Goal: Task Accomplishment & Management: Manage account settings

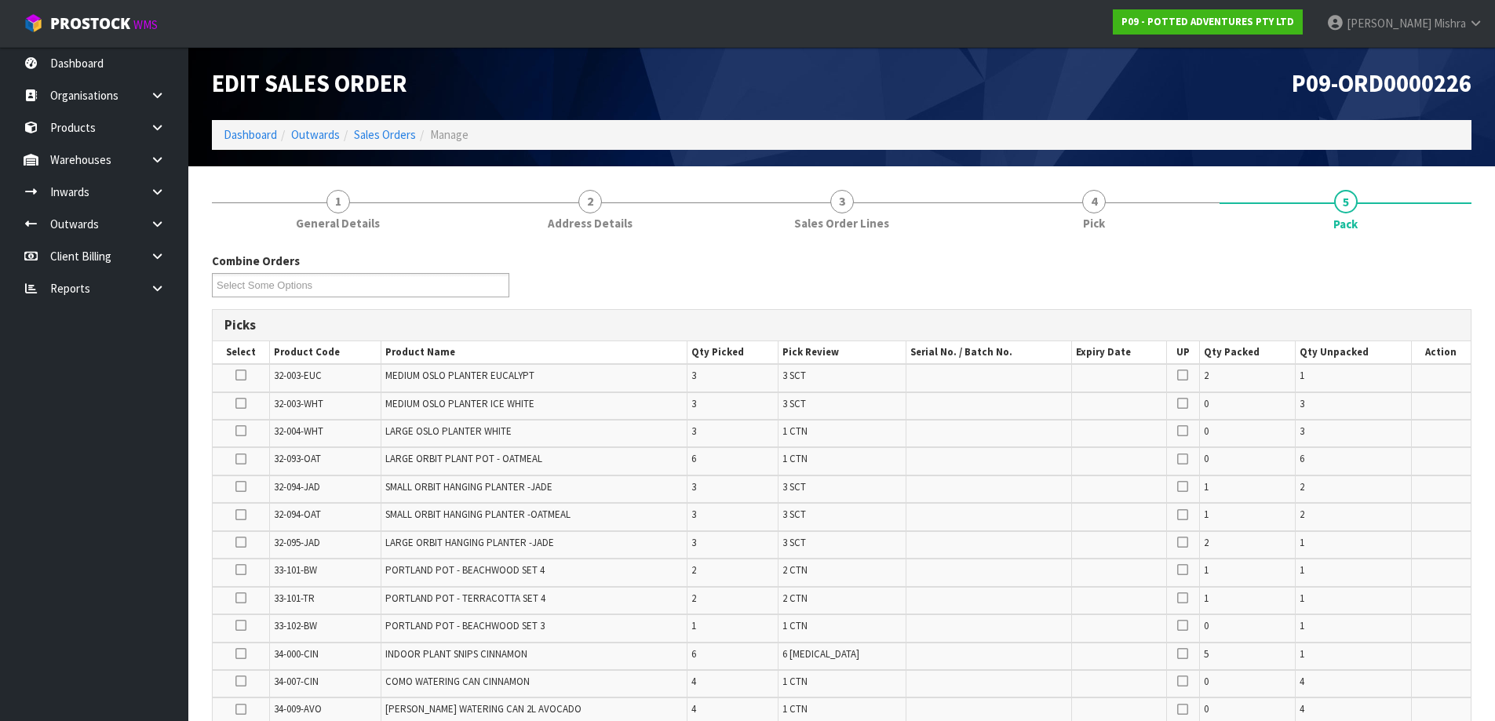
click at [253, 126] on ol "Dashboard Outwards Sales Orders Manage" at bounding box center [841, 134] width 1259 height 29
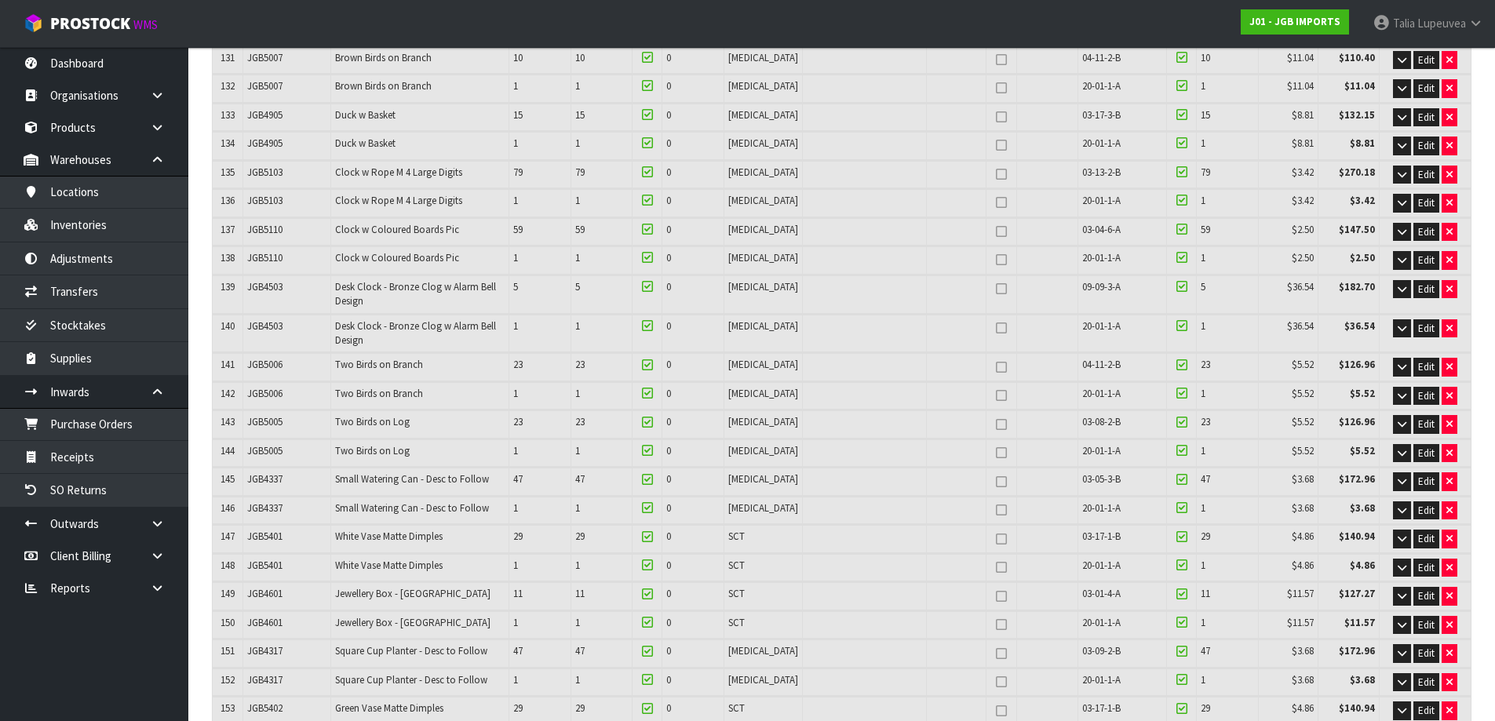
scroll to position [4087, 0]
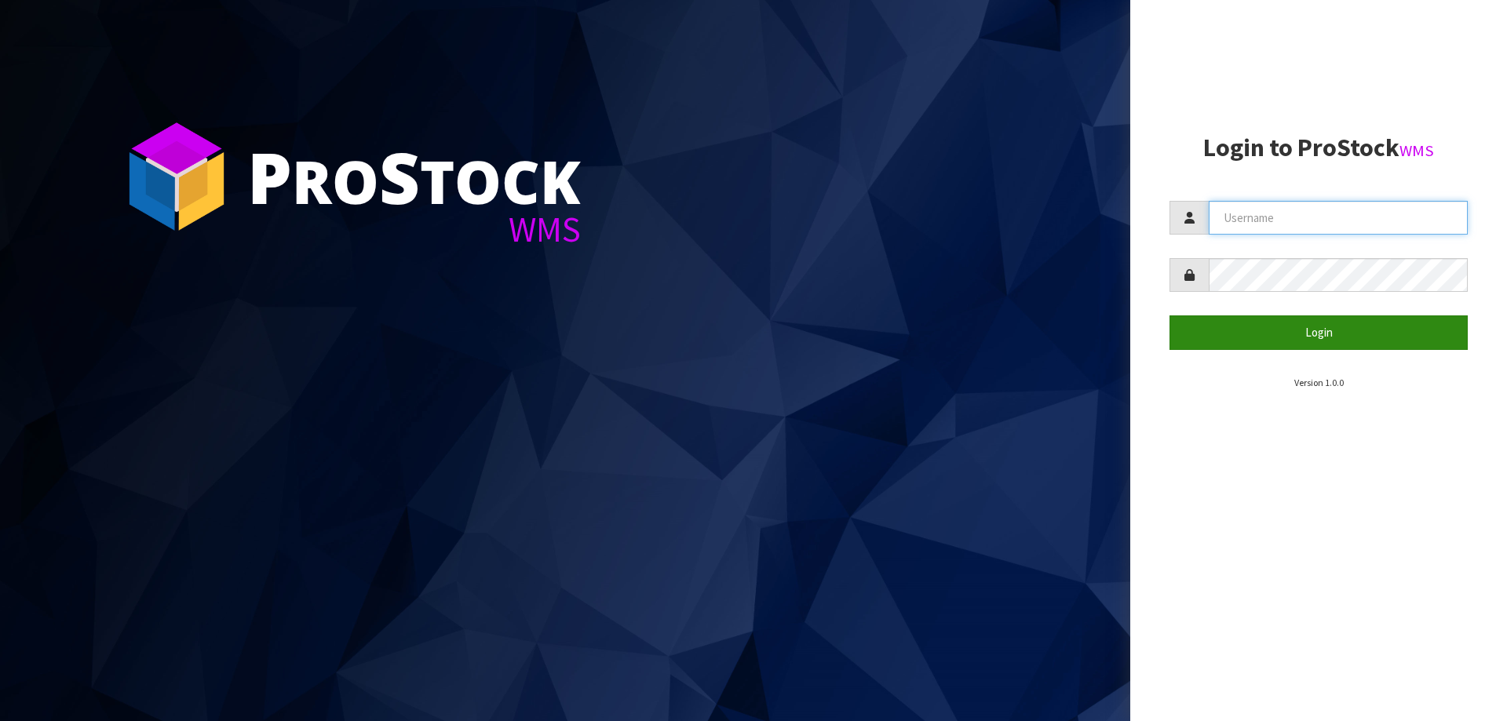
type input "[PERSON_NAME]"
click at [1302, 334] on button "Login" at bounding box center [1318, 332] width 298 height 34
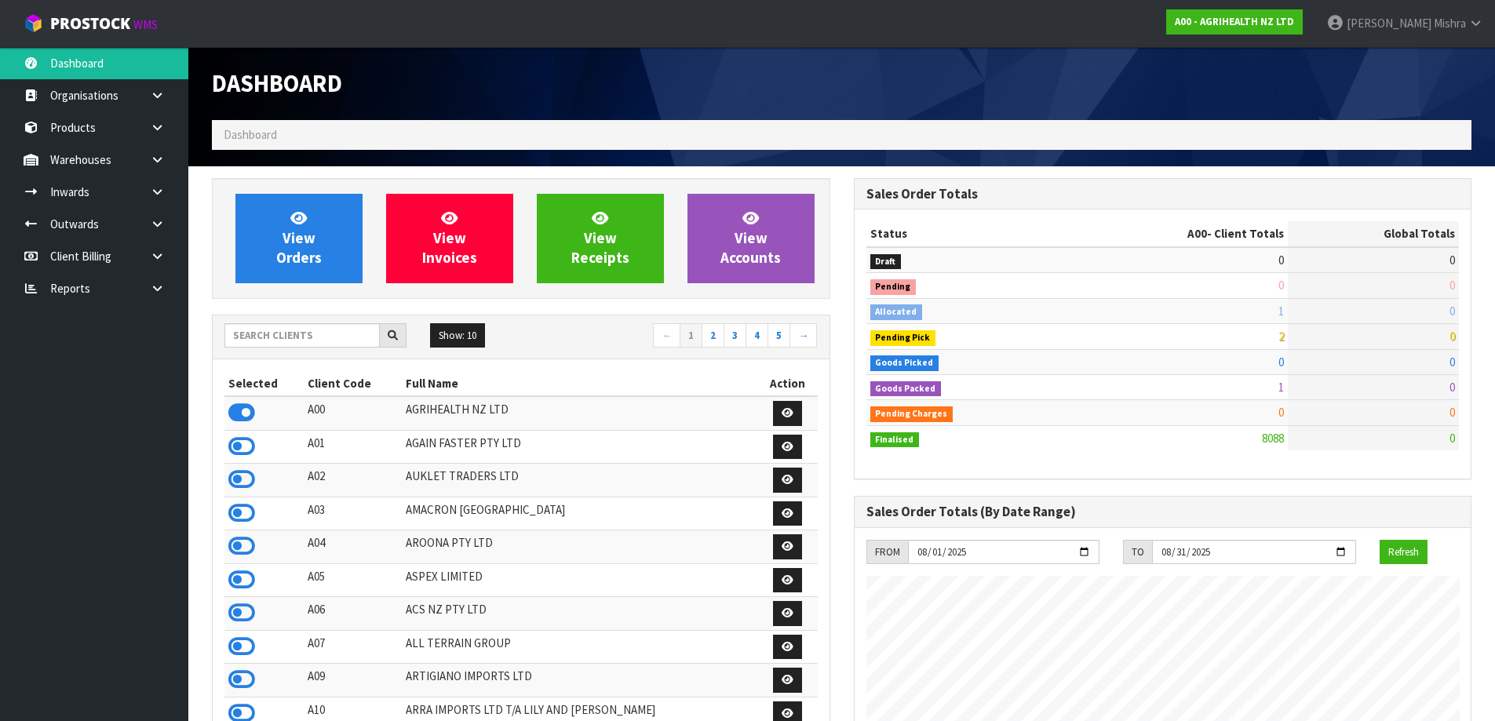
scroll to position [1189, 641]
click at [269, 327] on input "text" at bounding box center [301, 335] width 155 height 24
type input "E04"
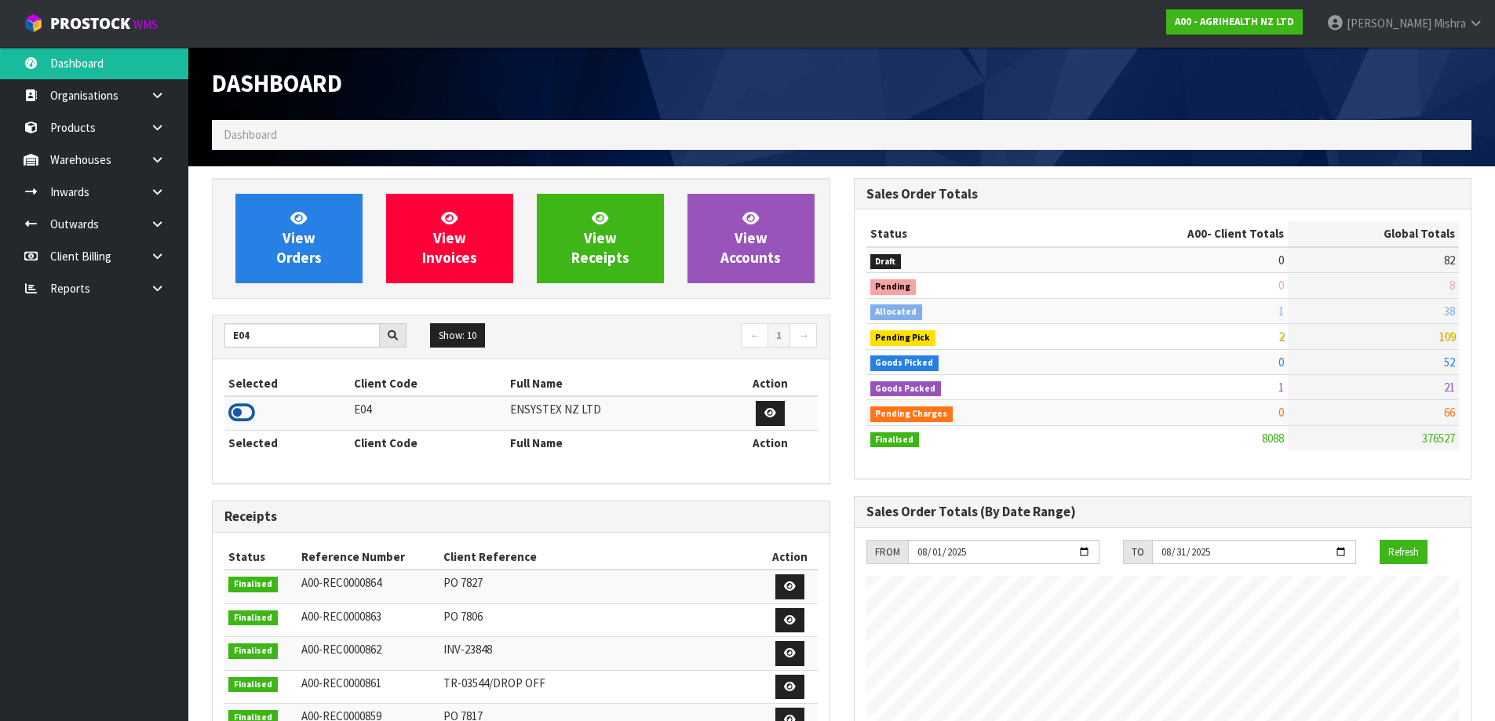
drag, startPoint x: 224, startPoint y: 407, endPoint x: 242, endPoint y: 410, distance: 19.1
click at [231, 408] on div "Selected Client Code Full Name Action E04 ENSYSTEX NZ LTD Selected Client Code …" at bounding box center [521, 421] width 617 height 124
click at [242, 410] on icon at bounding box center [241, 413] width 27 height 24
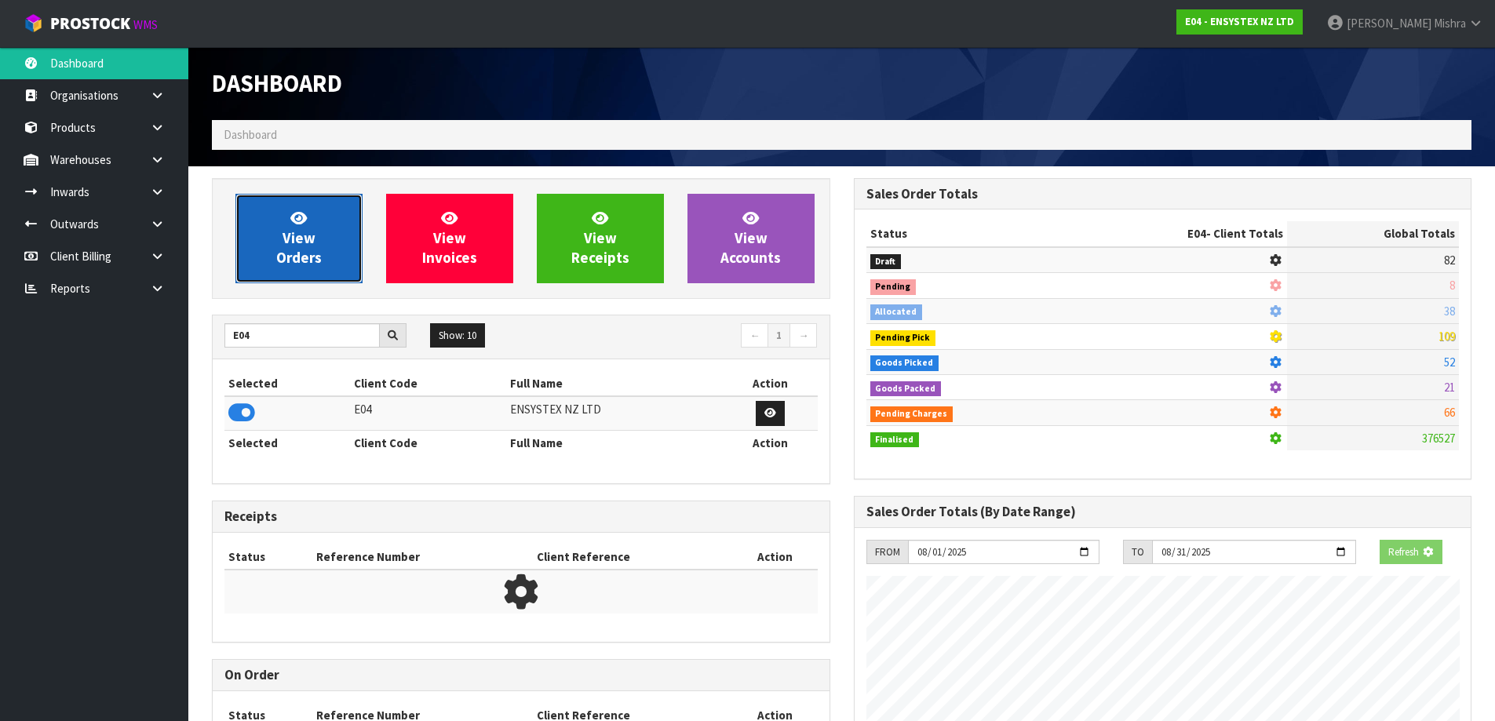
click at [243, 263] on link "View Orders" at bounding box center [298, 238] width 127 height 89
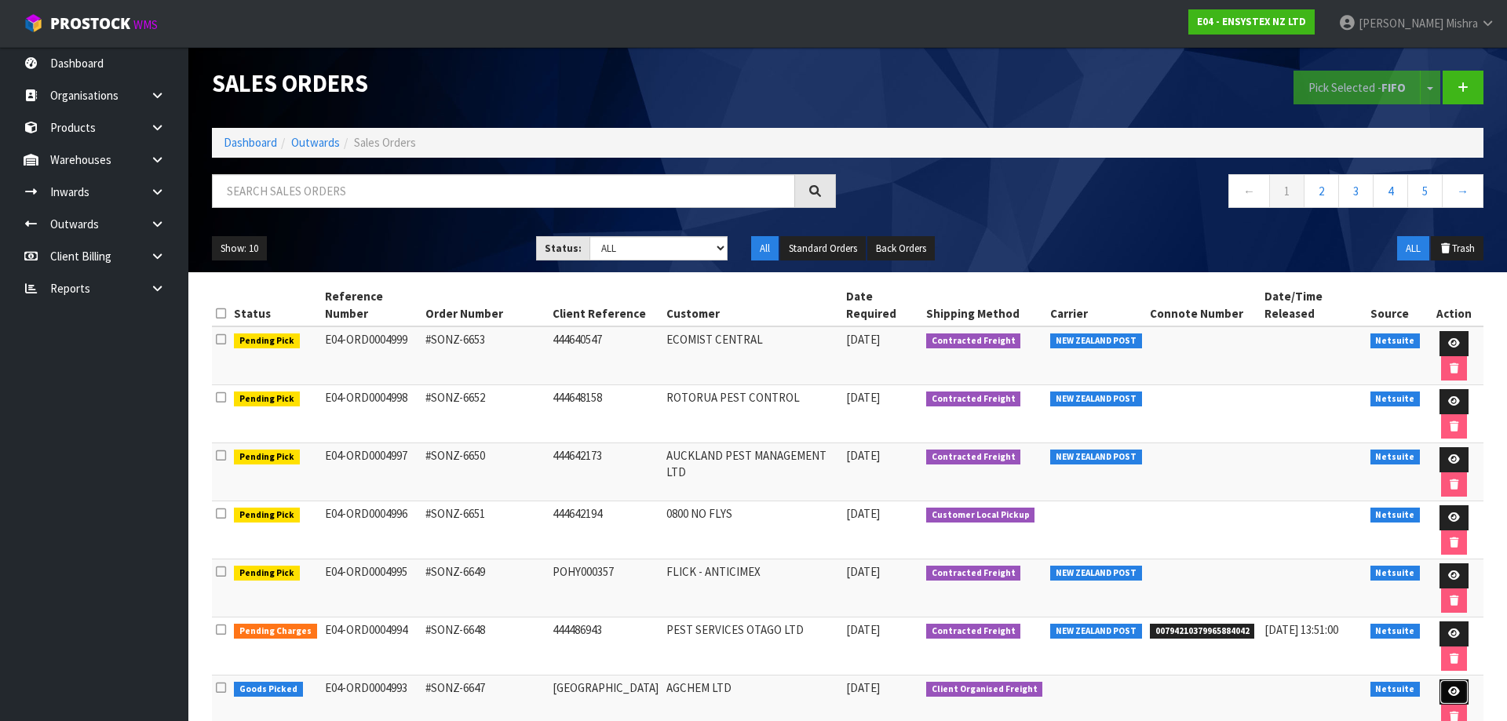
click at [1439, 680] on link at bounding box center [1453, 692] width 29 height 25
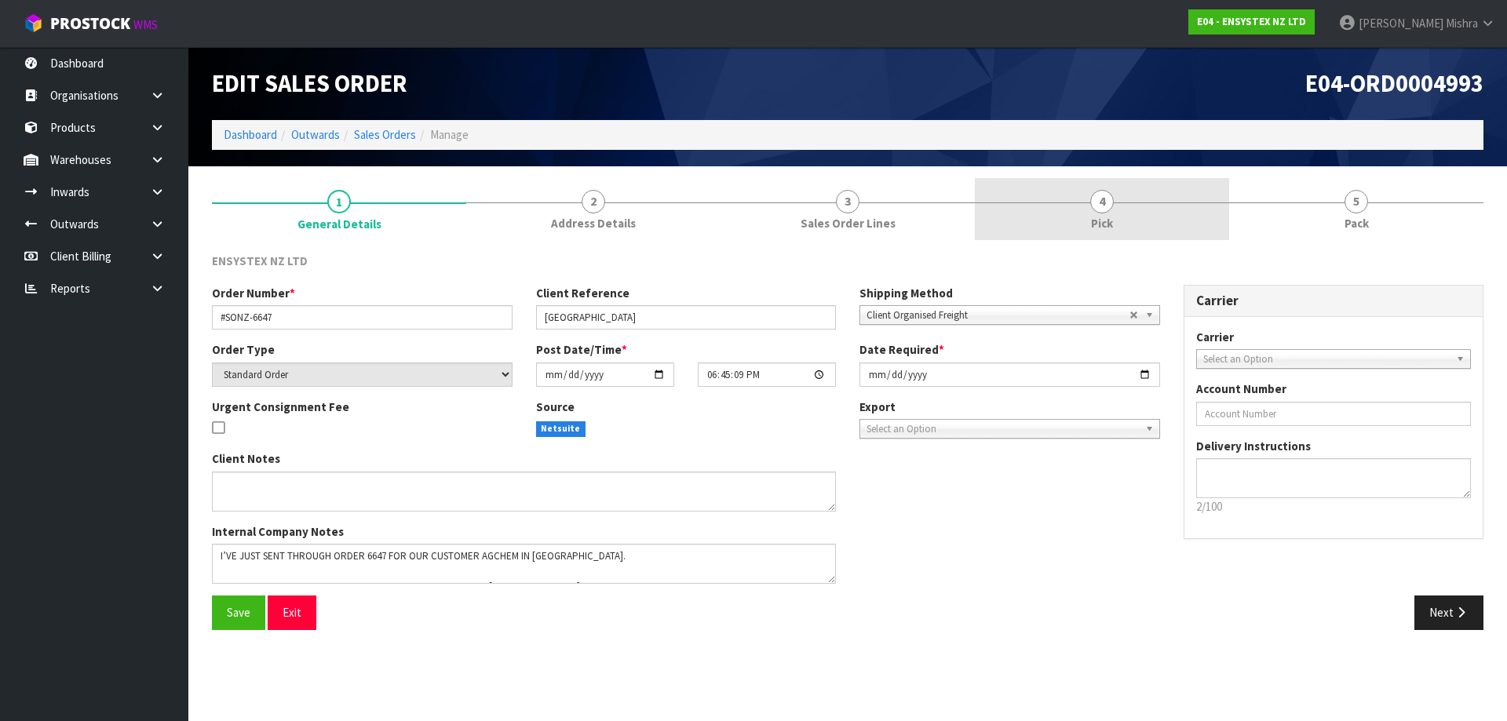
drag, startPoint x: 1157, startPoint y: 202, endPoint x: 1193, endPoint y: 271, distance: 77.6
click at [1157, 203] on link "4 Pick" at bounding box center [1102, 209] width 254 height 62
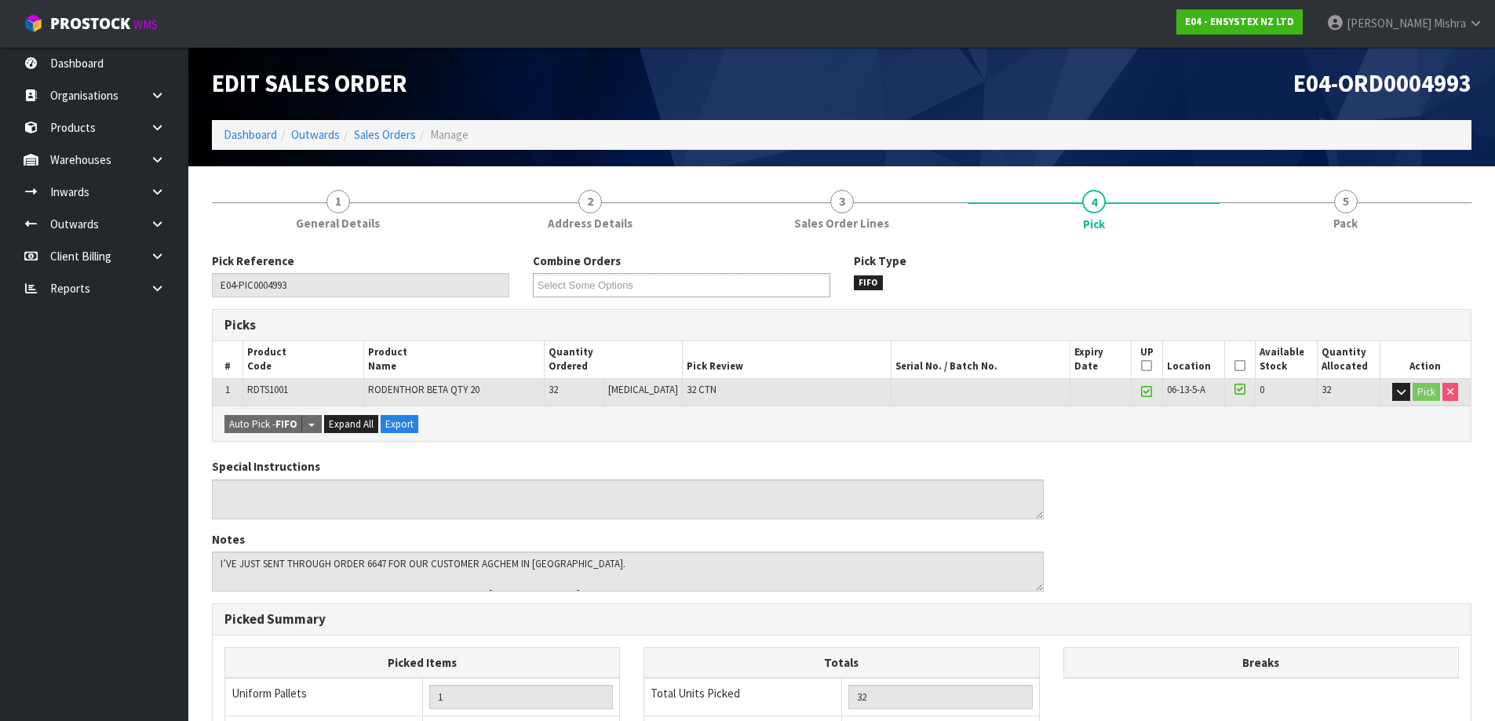
click at [1238, 366] on icon at bounding box center [1239, 366] width 11 height 1
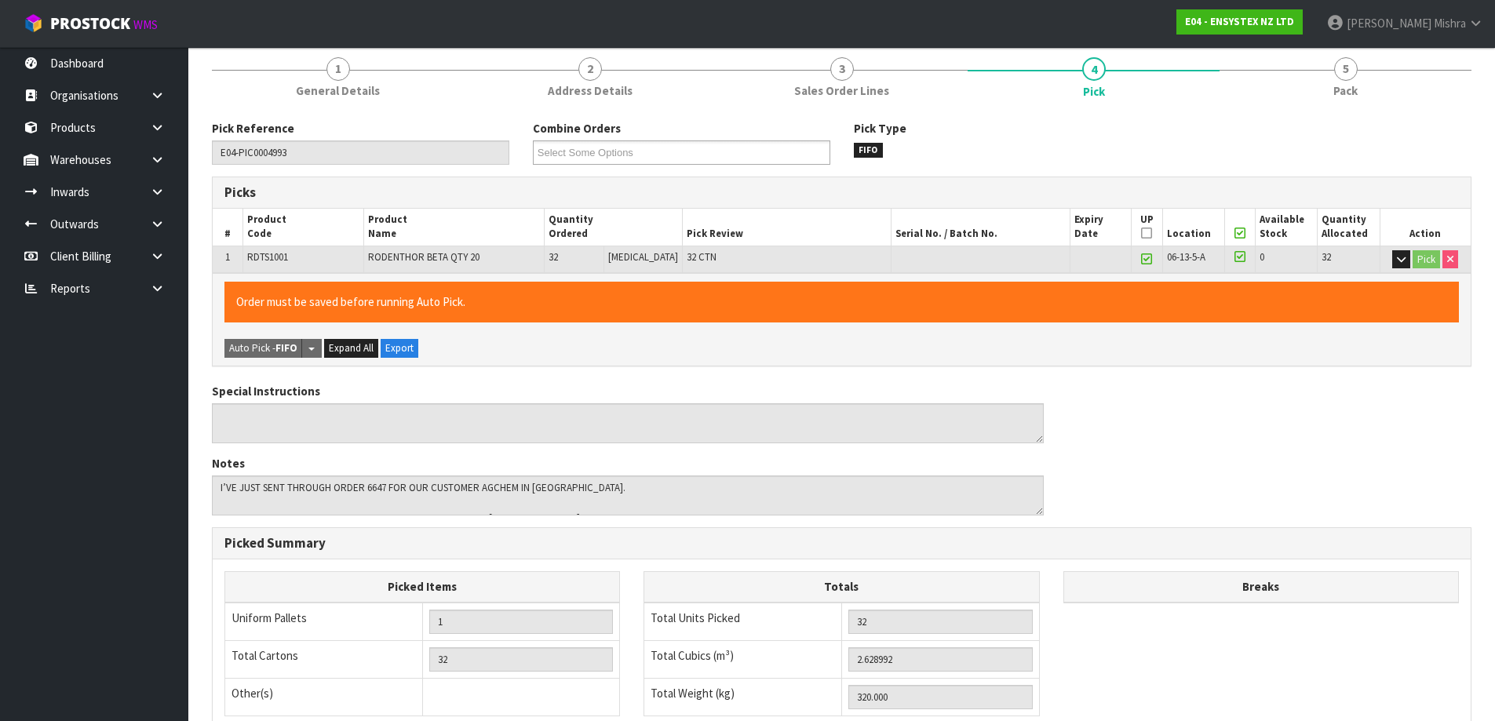
scroll to position [372, 0]
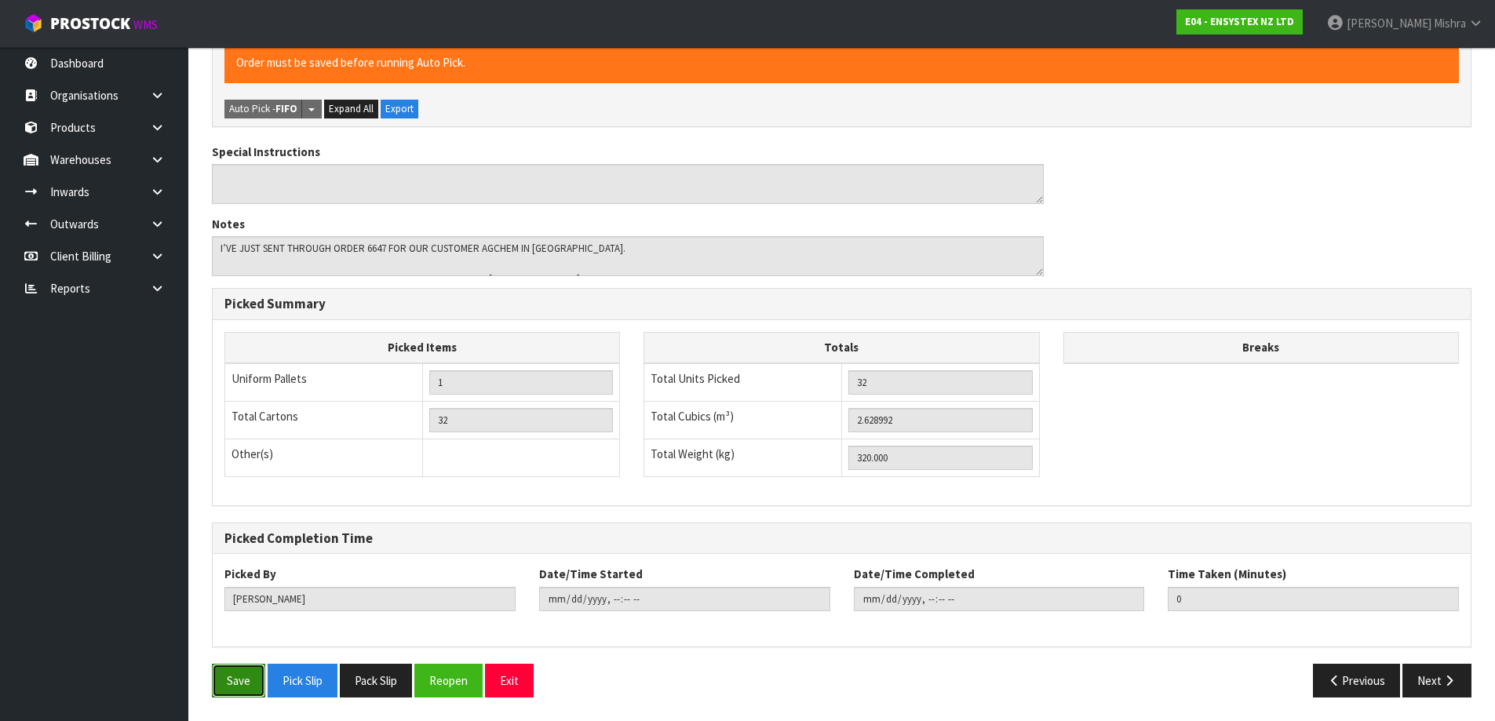
click at [220, 690] on button "Save" at bounding box center [238, 681] width 53 height 34
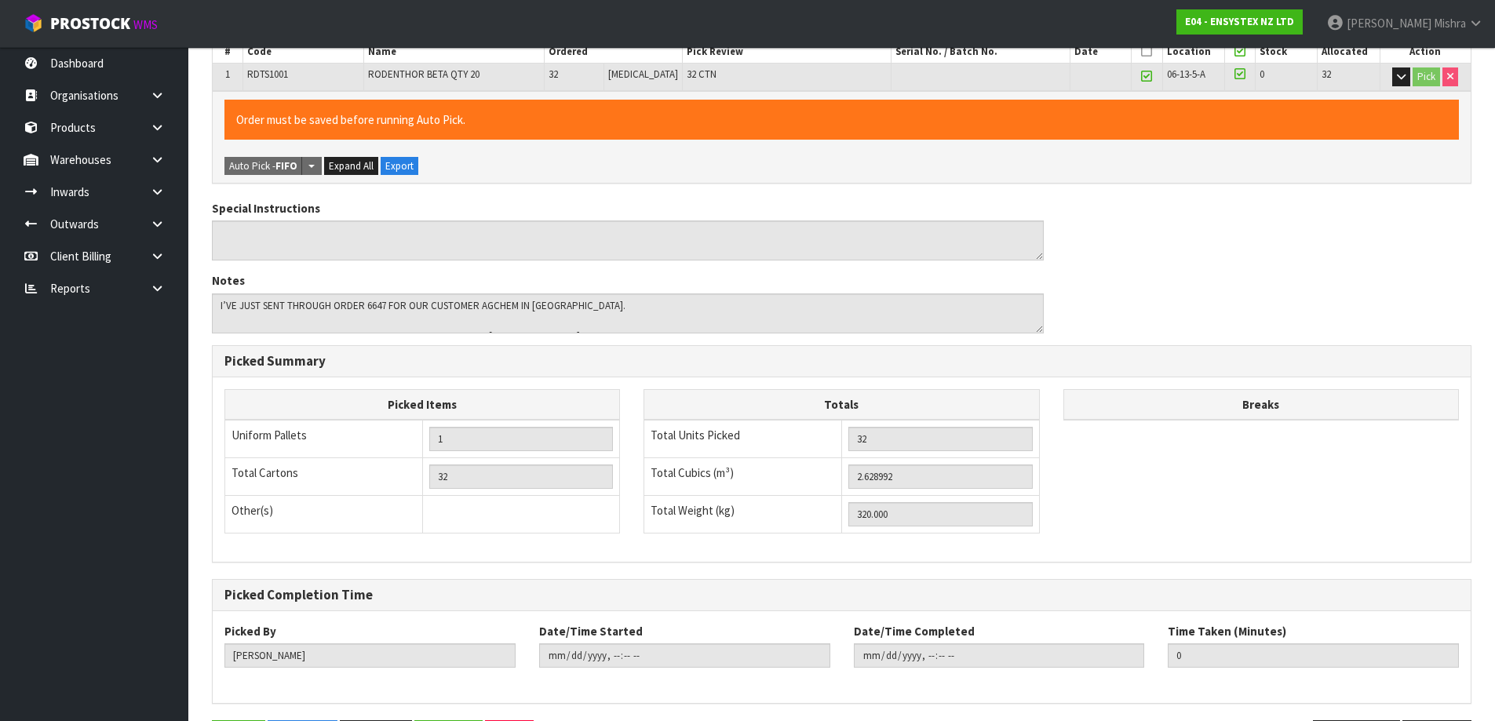
scroll to position [0, 0]
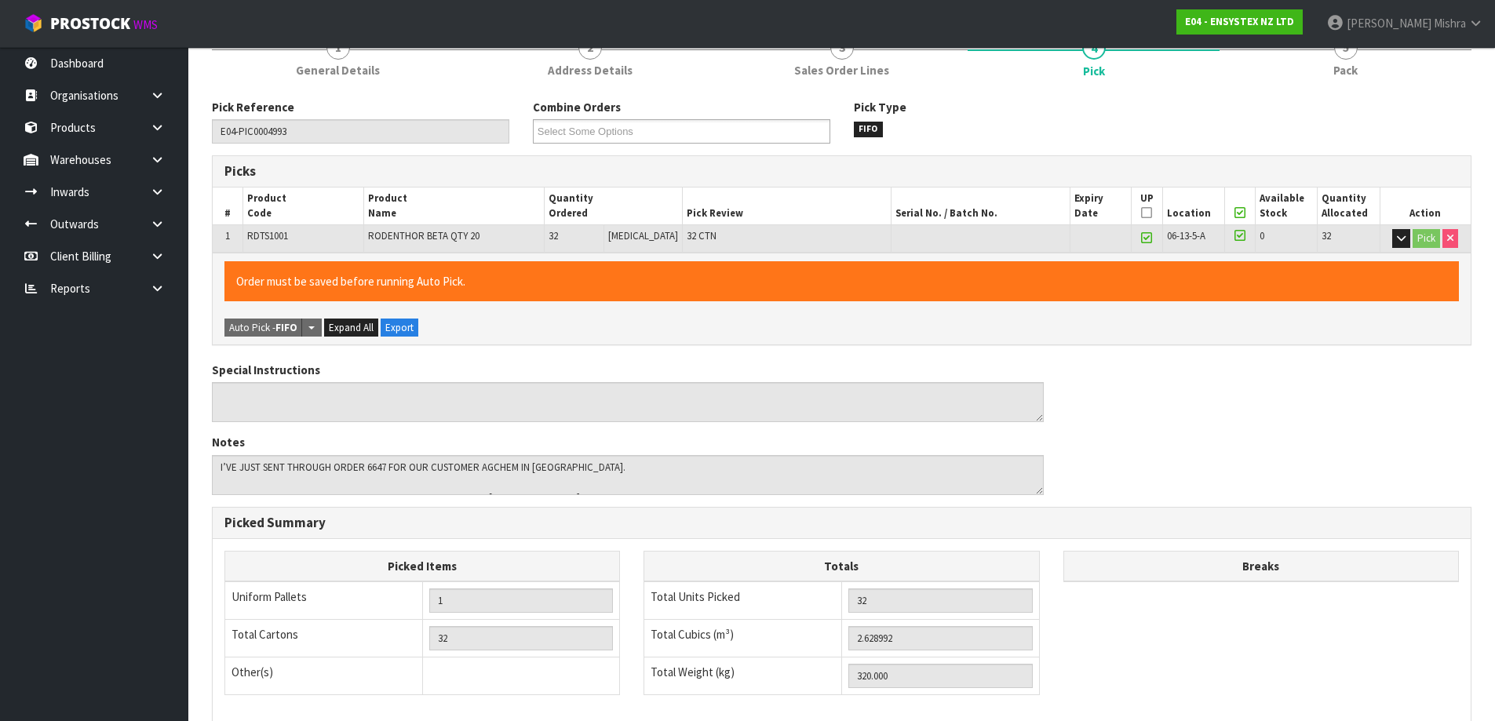
type input "Lalisha Mishra"
type input "2025-08-13T16:16:52"
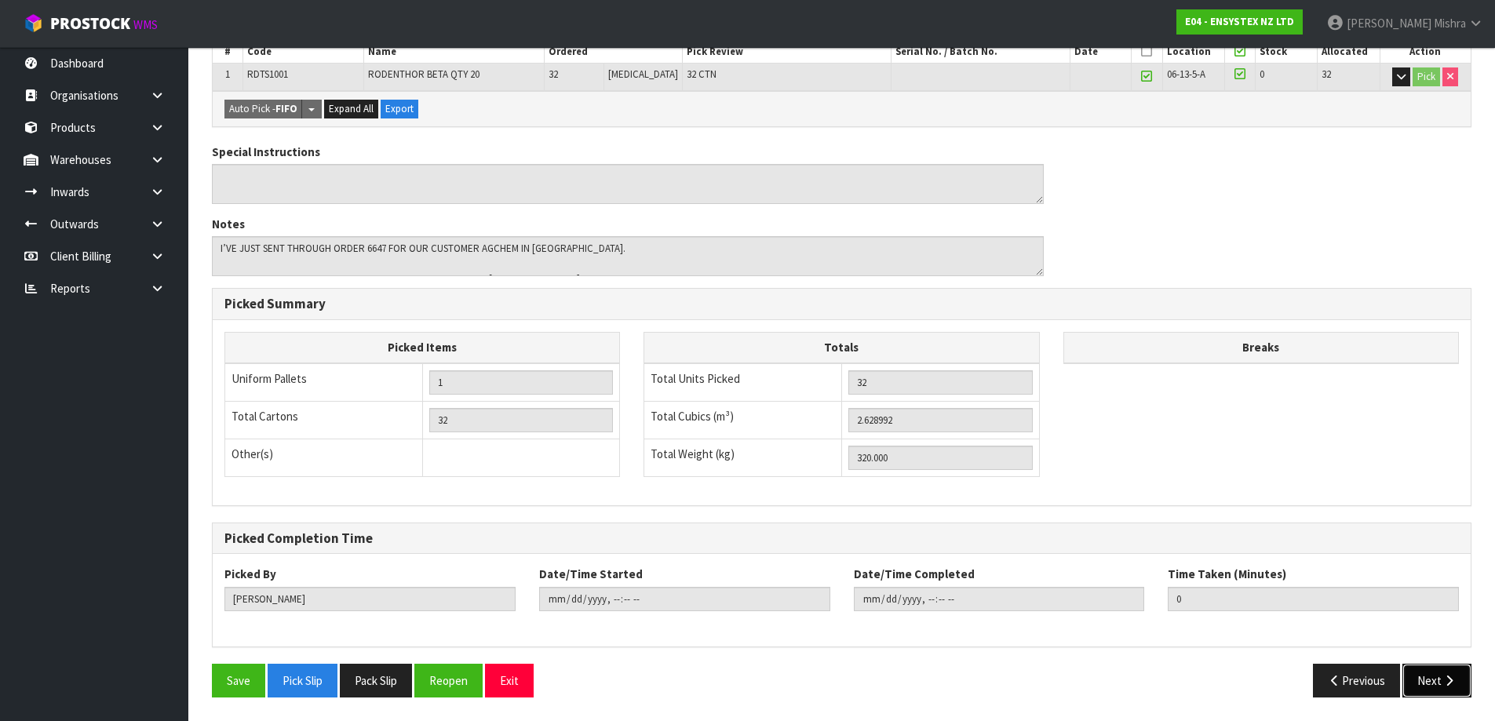
click at [1452, 684] on icon "button" at bounding box center [1448, 681] width 15 height 12
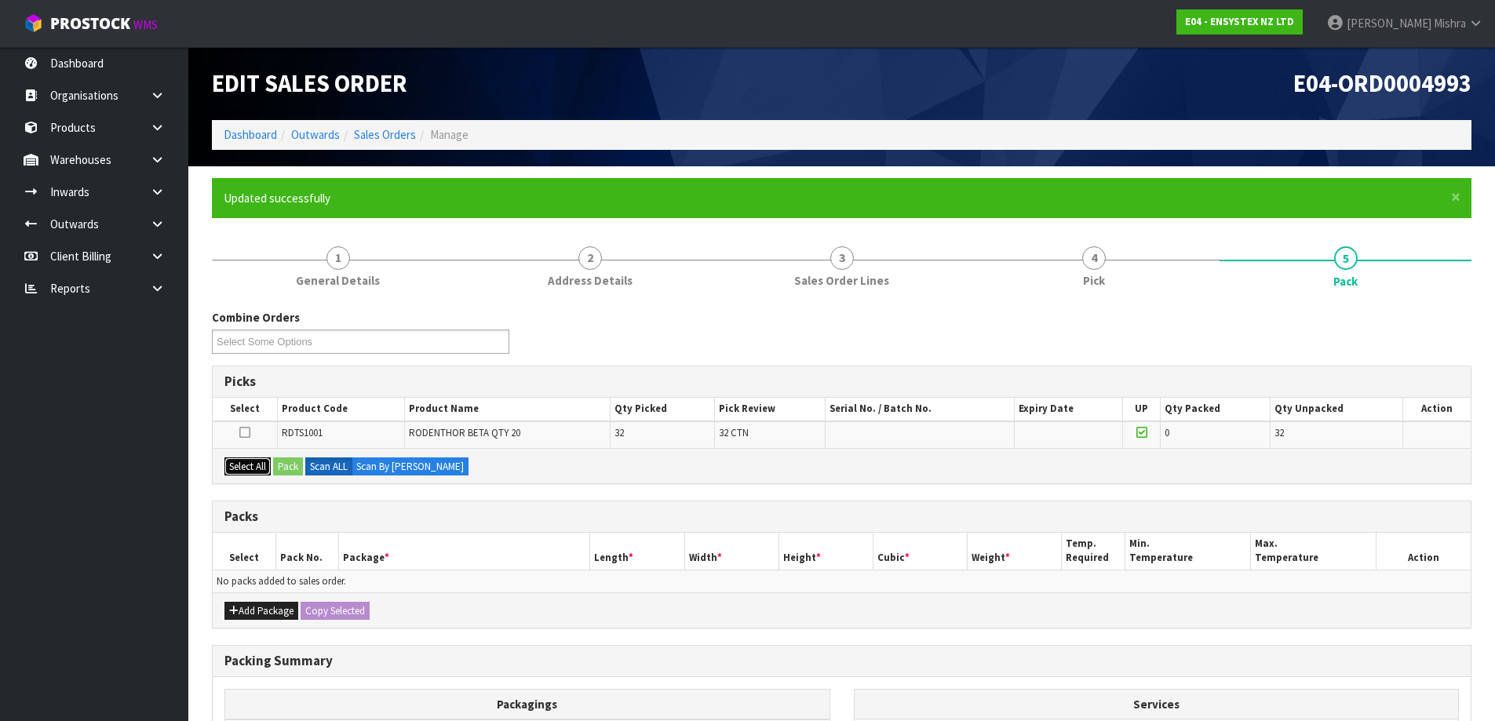
click at [240, 471] on button "Select All" at bounding box center [247, 466] width 46 height 19
click at [291, 468] on button "Pack" at bounding box center [288, 466] width 30 height 19
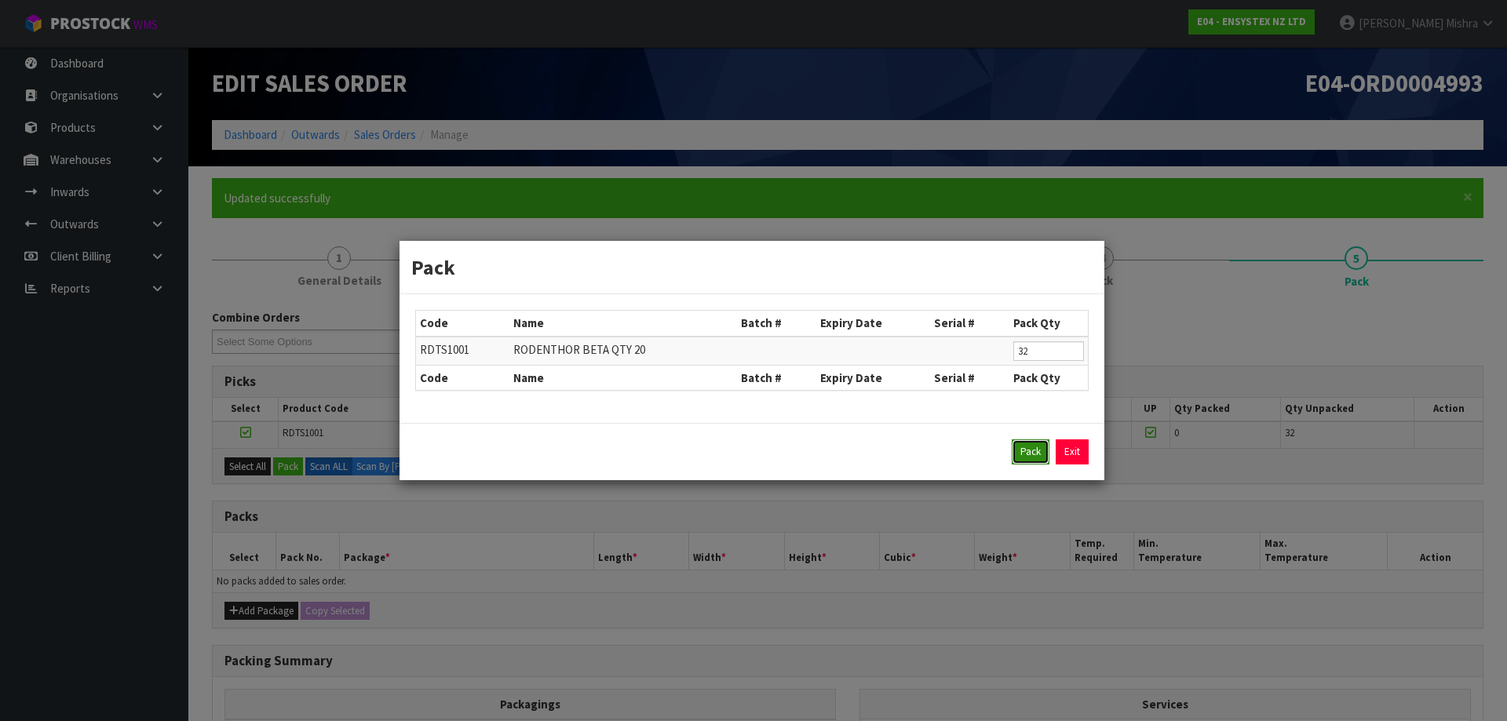
click at [1037, 449] on button "Pack" at bounding box center [1030, 451] width 38 height 25
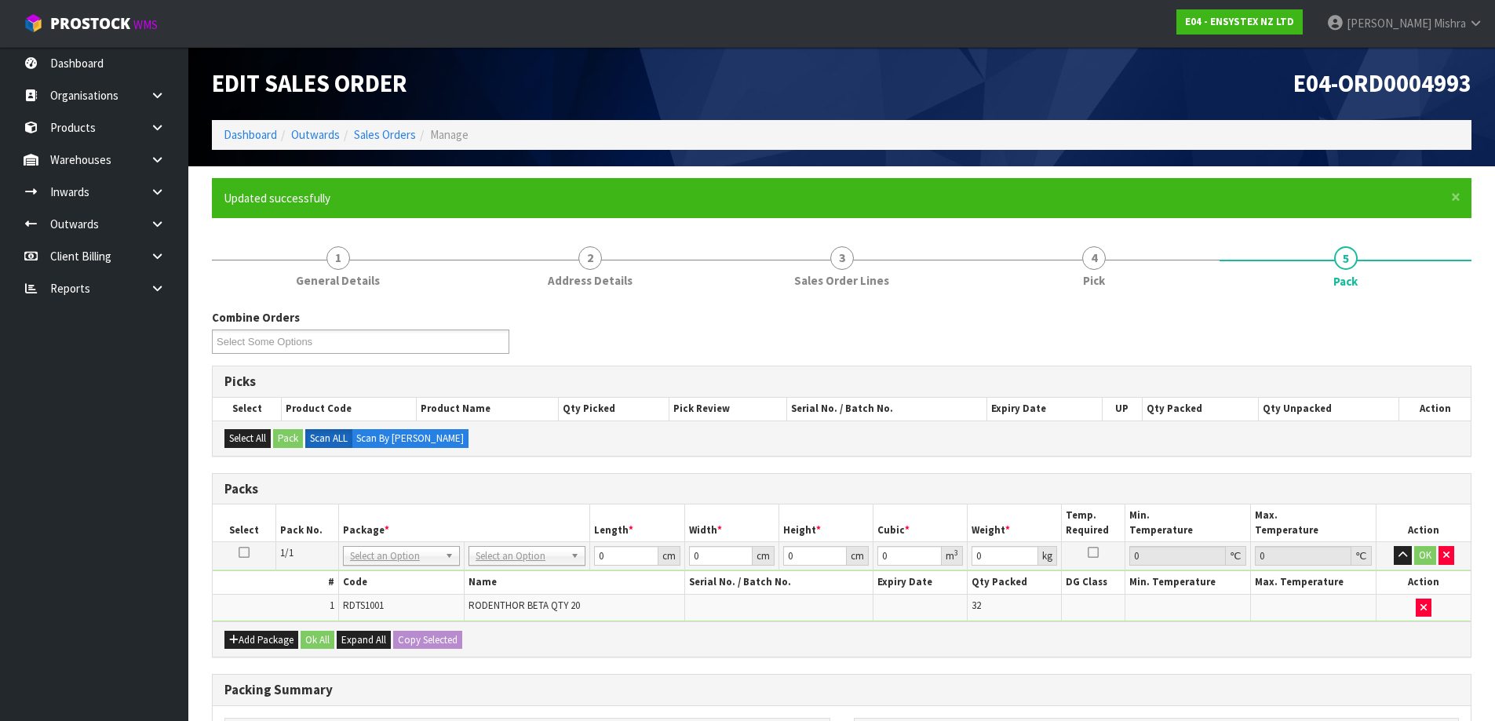
click at [486, 577] on th "Name" at bounding box center [575, 582] width 220 height 23
click at [486, 577] on input "text" at bounding box center [526, 578] width 109 height 20
type input "ex"
type input "110"
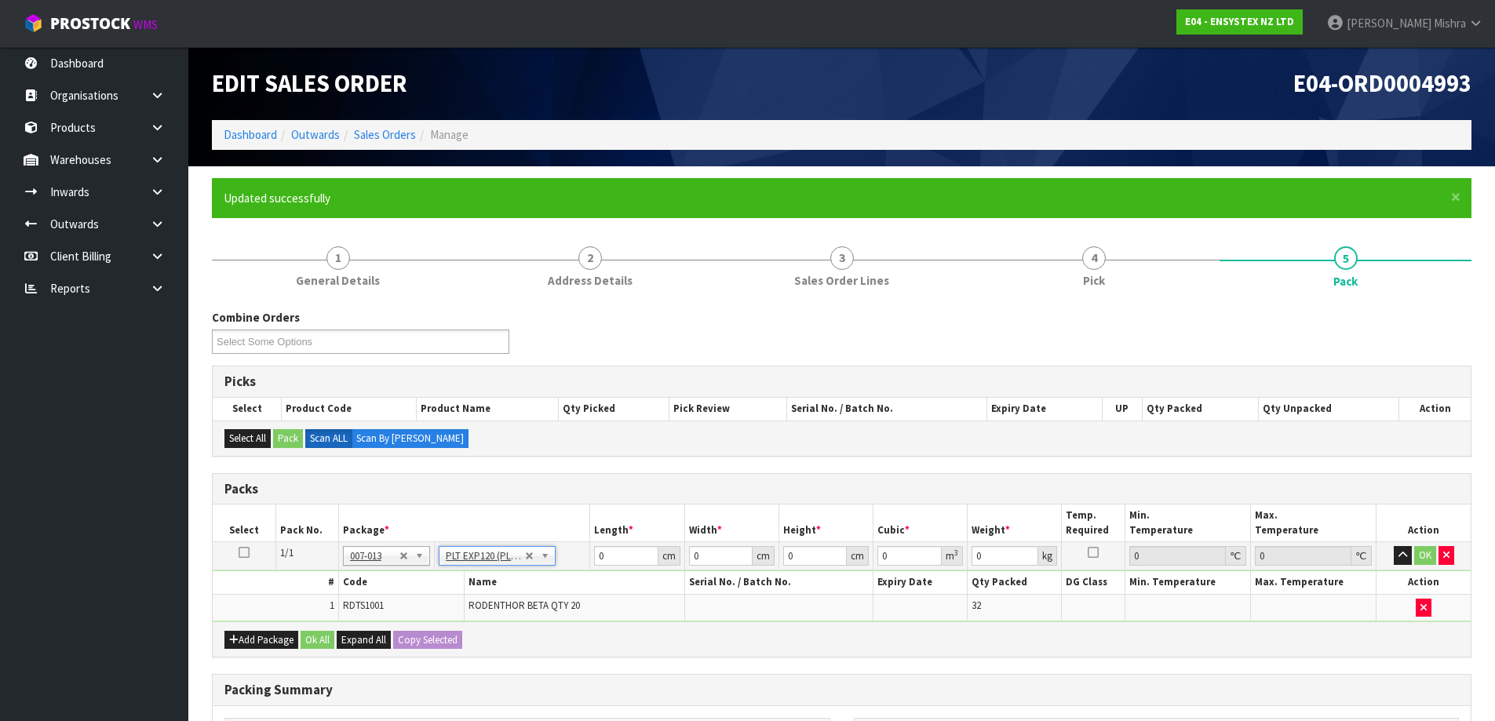
type input "13"
type input "0.1573"
type input "328"
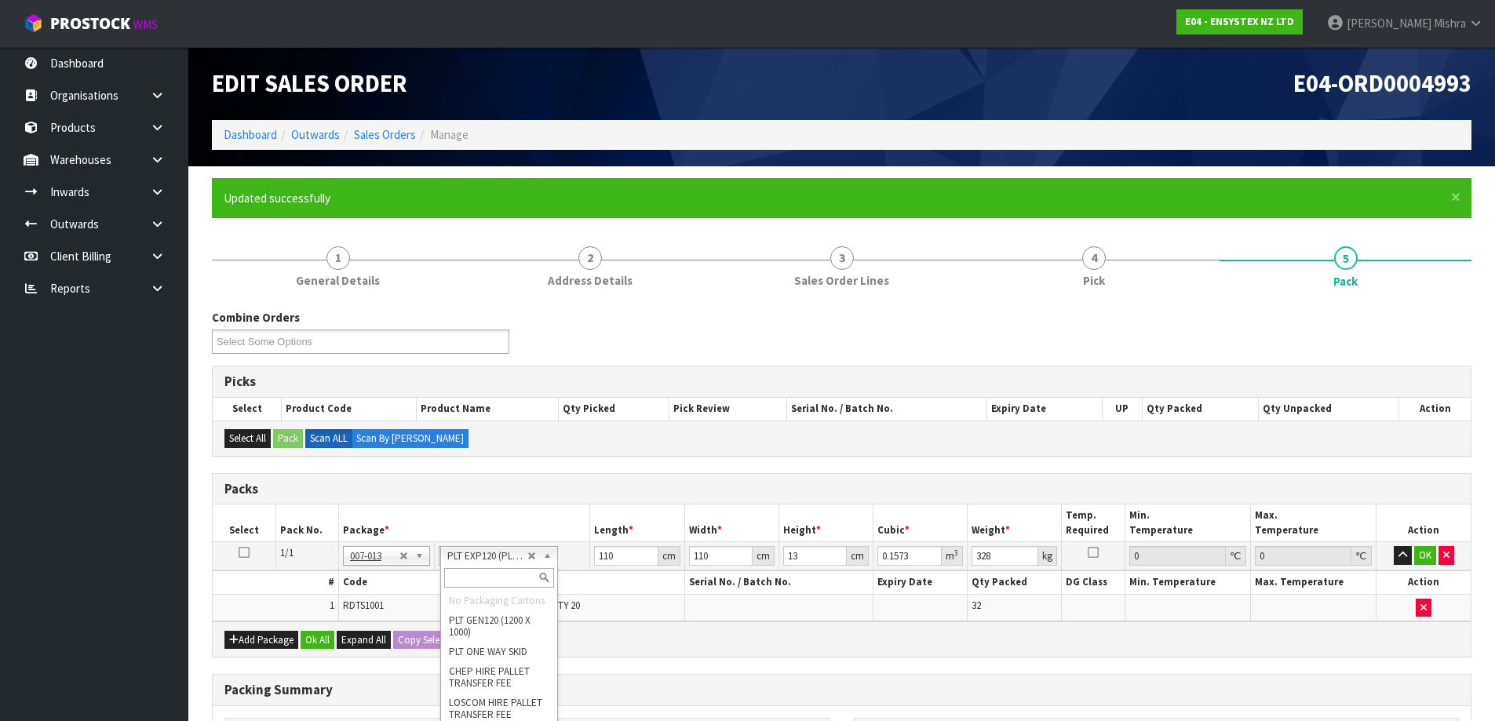
click at [698, 683] on h3 "Packing Summary" at bounding box center [841, 690] width 1234 height 15
click at [498, 575] on input "text" at bounding box center [498, 578] width 109 height 20
type input "u"
type input "0"
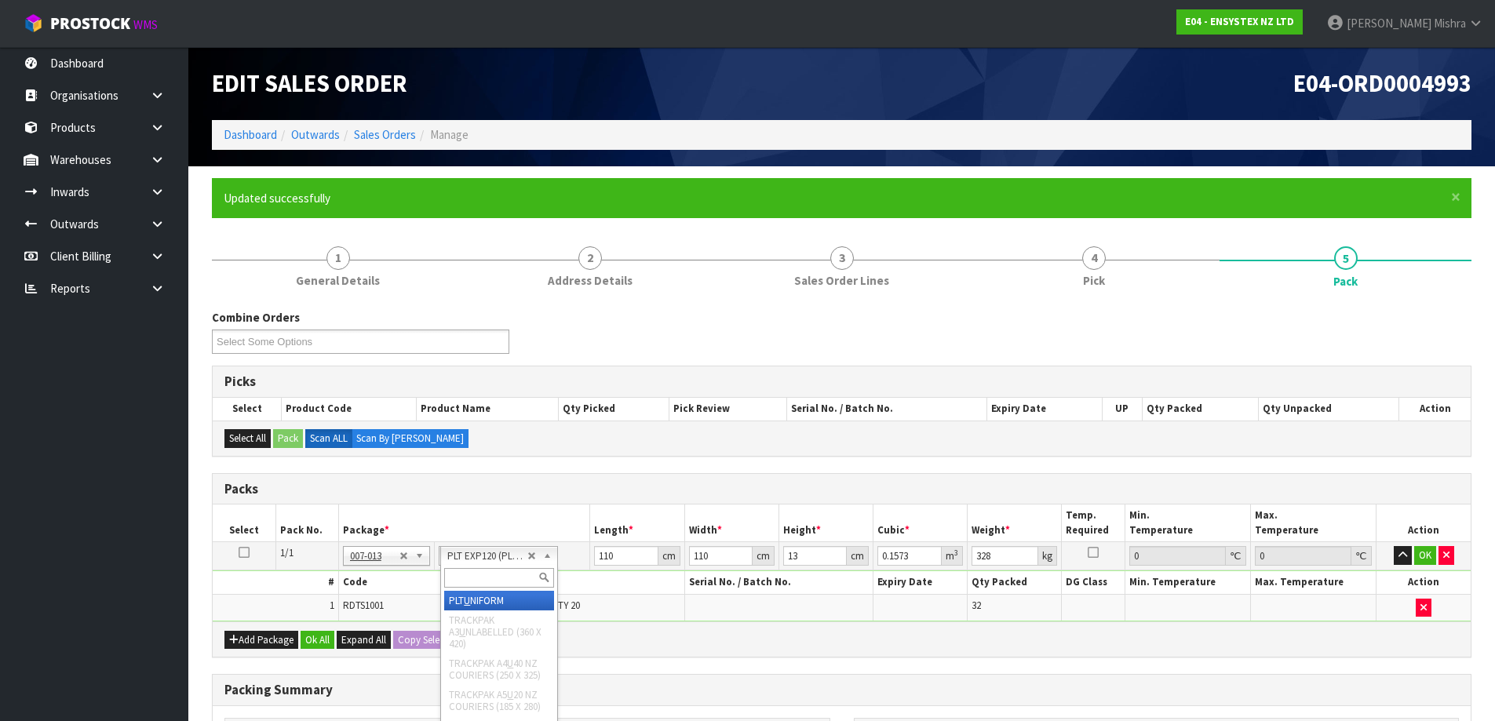
type input "0"
type input "320"
drag, startPoint x: 614, startPoint y: 559, endPoint x: 492, endPoint y: 549, distance: 122.8
click at [492, 549] on tr "1/1 NONE 007-001 007-002 007-004 007-009 007-013 007-014 007-015 007-017 007-01…" at bounding box center [842, 556] width 1258 height 28
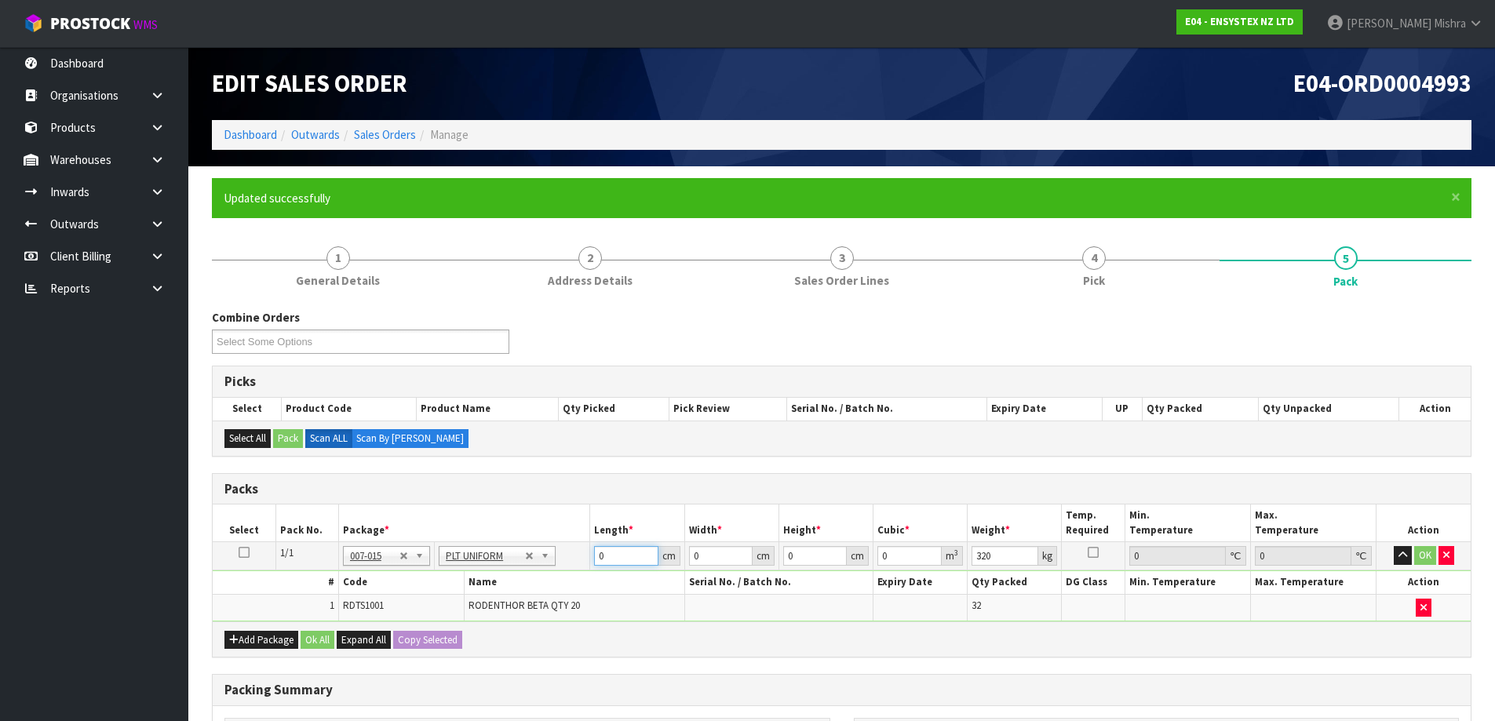
type input "2"
type input "126"
type input "125"
type input "2"
type input "0.0315"
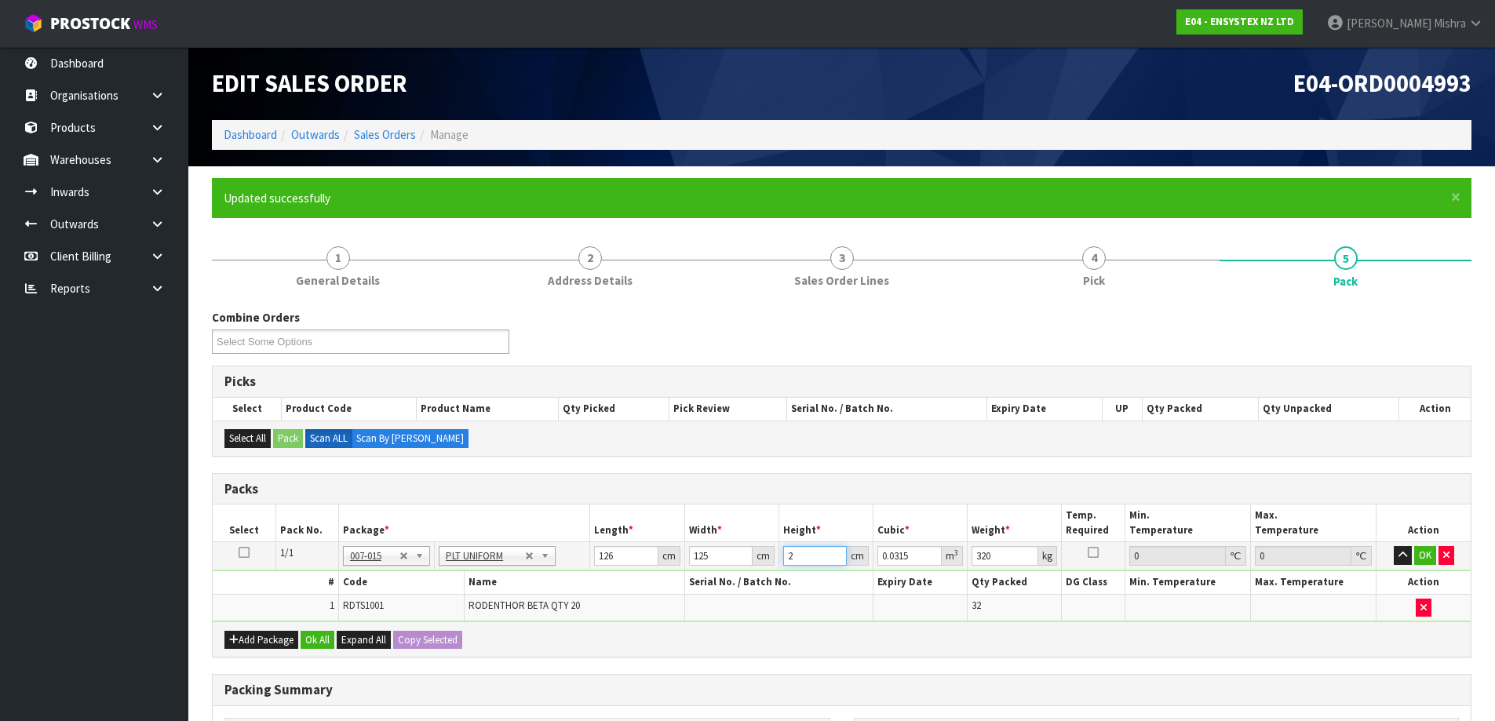
type input "20"
type input "0.315"
type input "200"
type input "3.15"
type input "200"
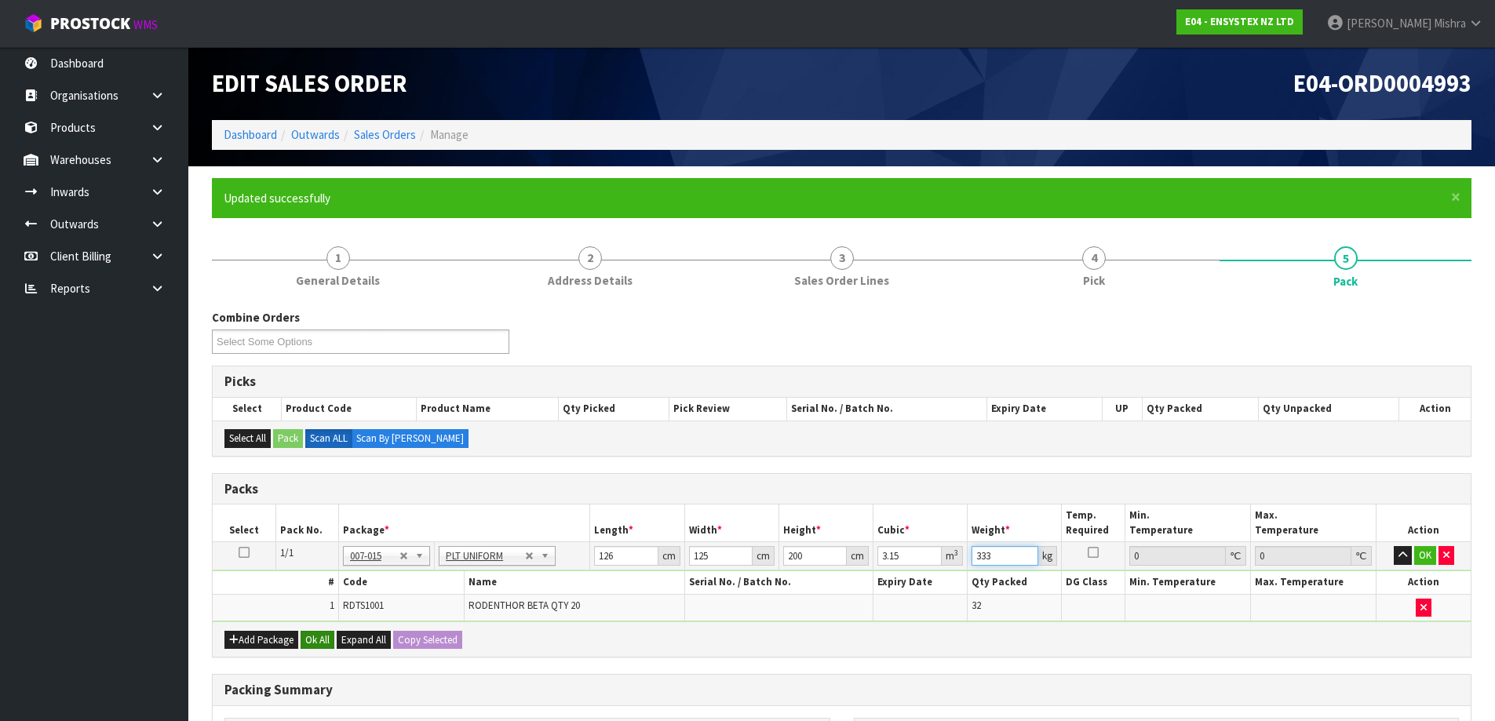
type input "333"
click at [310, 637] on button "Ok All" at bounding box center [318, 640] width 34 height 19
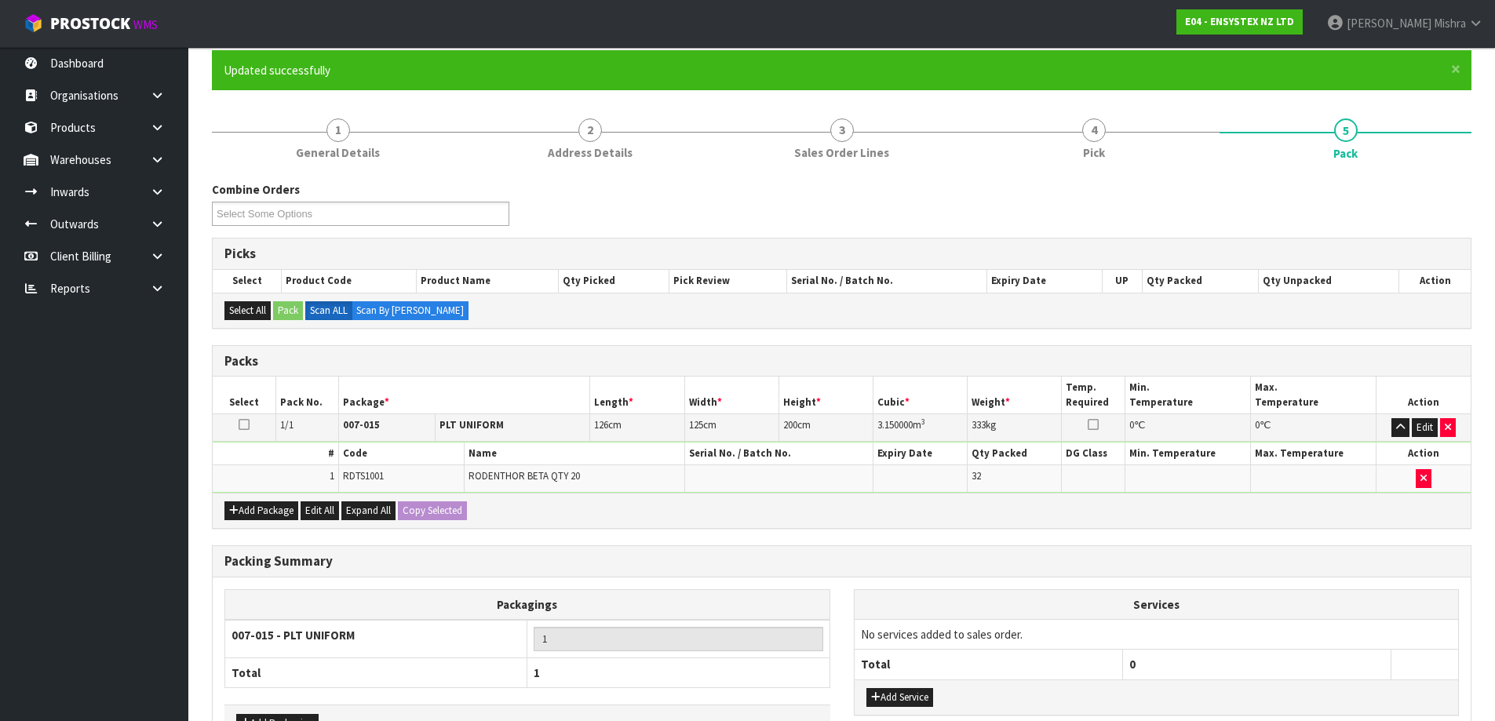
scroll to position [234, 0]
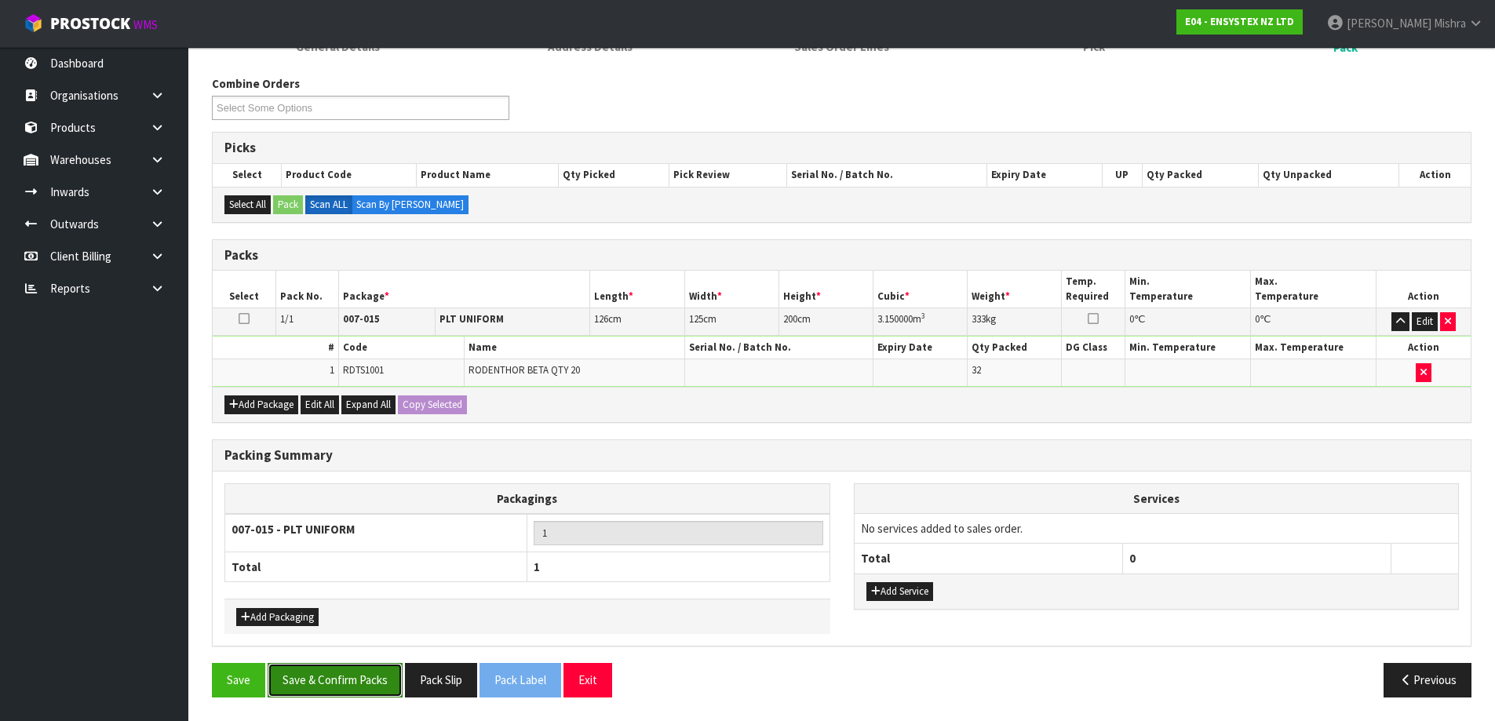
click at [313, 673] on button "Save & Confirm Packs" at bounding box center [335, 680] width 135 height 34
